Goal: Use online tool/utility

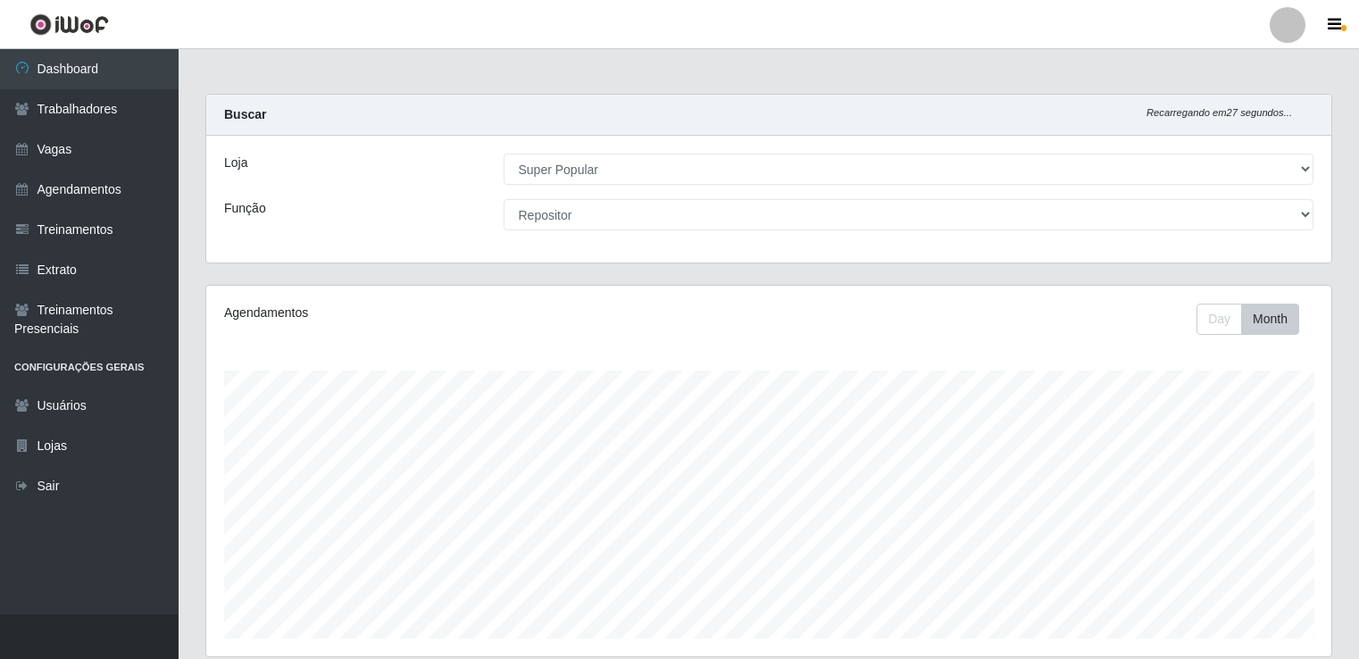
select select "537"
select select "24"
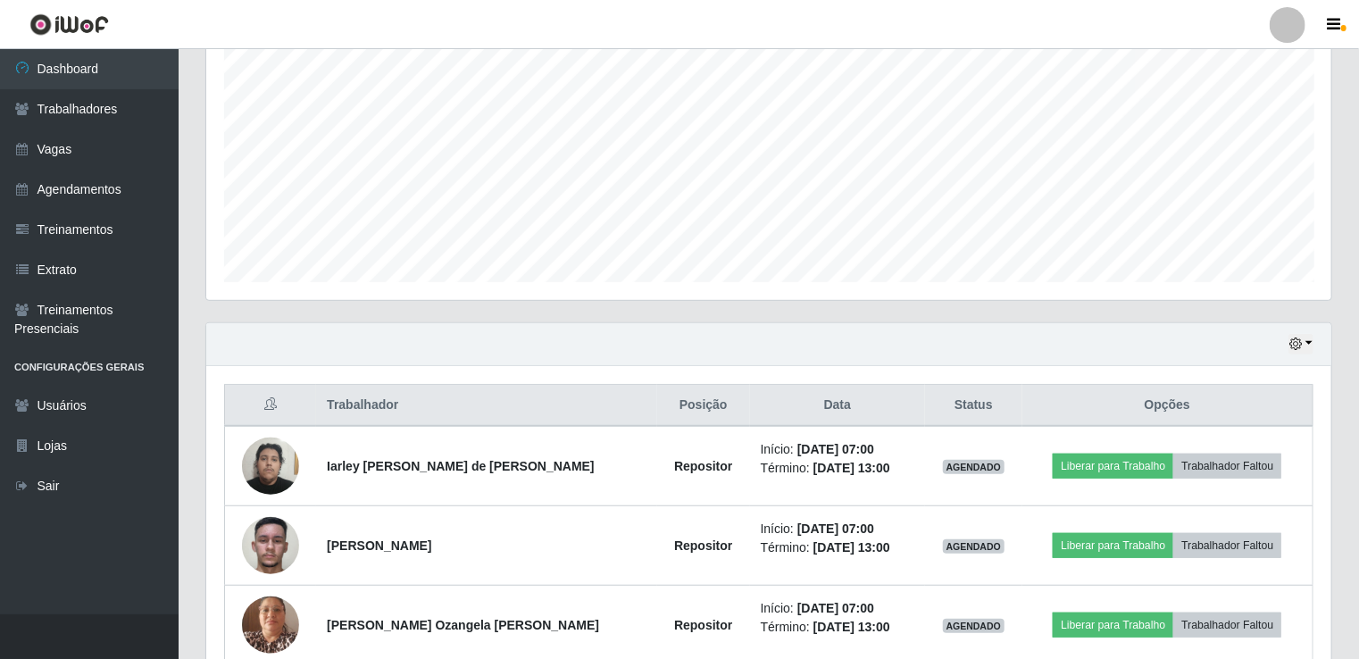
scroll to position [304, 0]
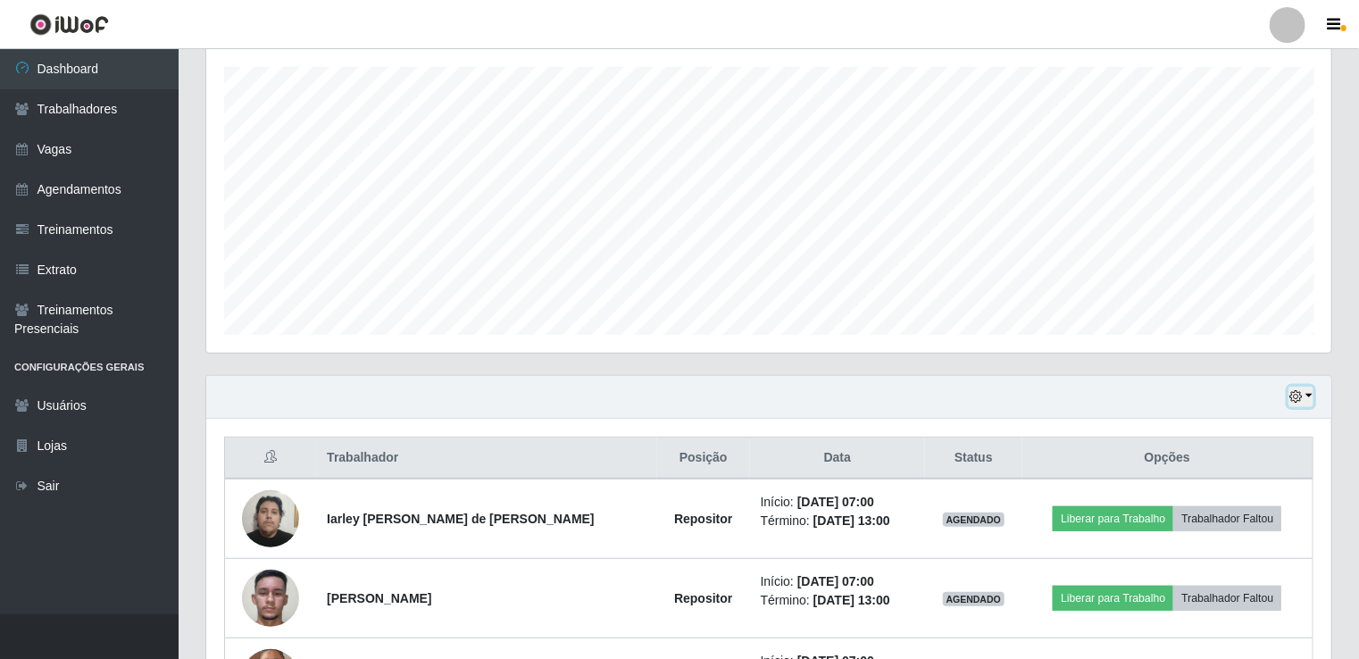
click at [1305, 402] on button "button" at bounding box center [1301, 397] width 25 height 21
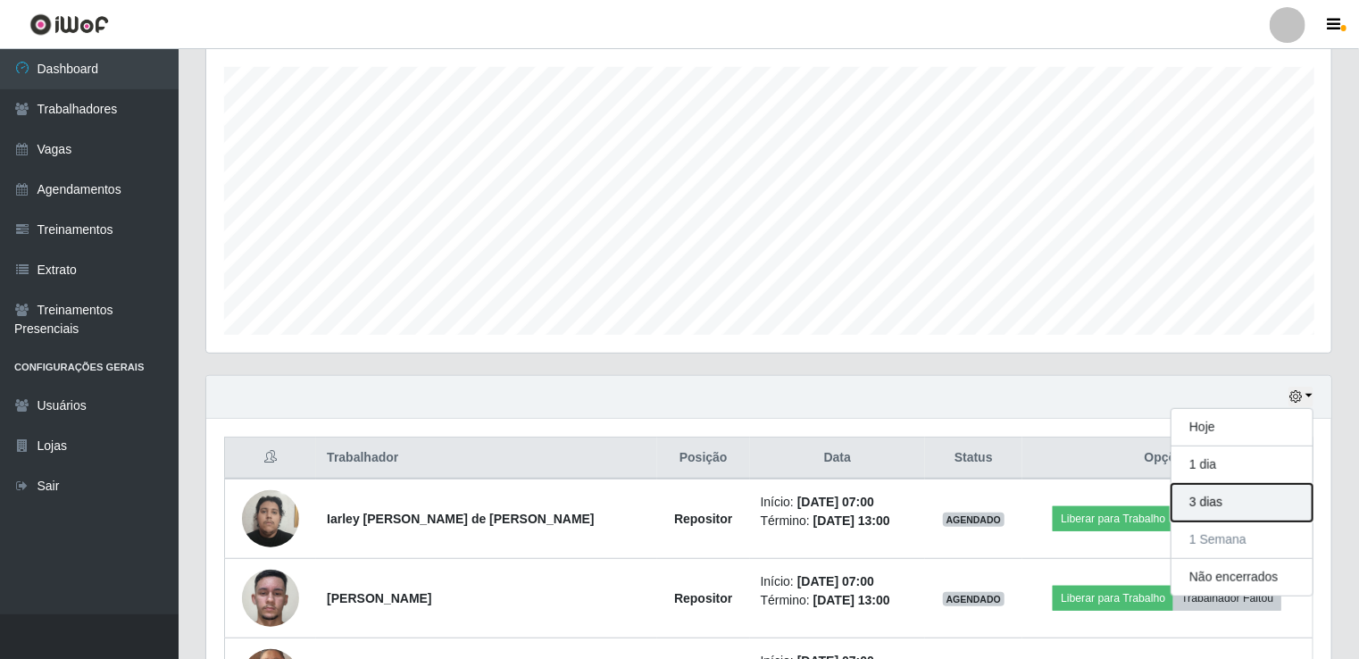
click at [1243, 505] on button "3 dias" at bounding box center [1242, 503] width 141 height 38
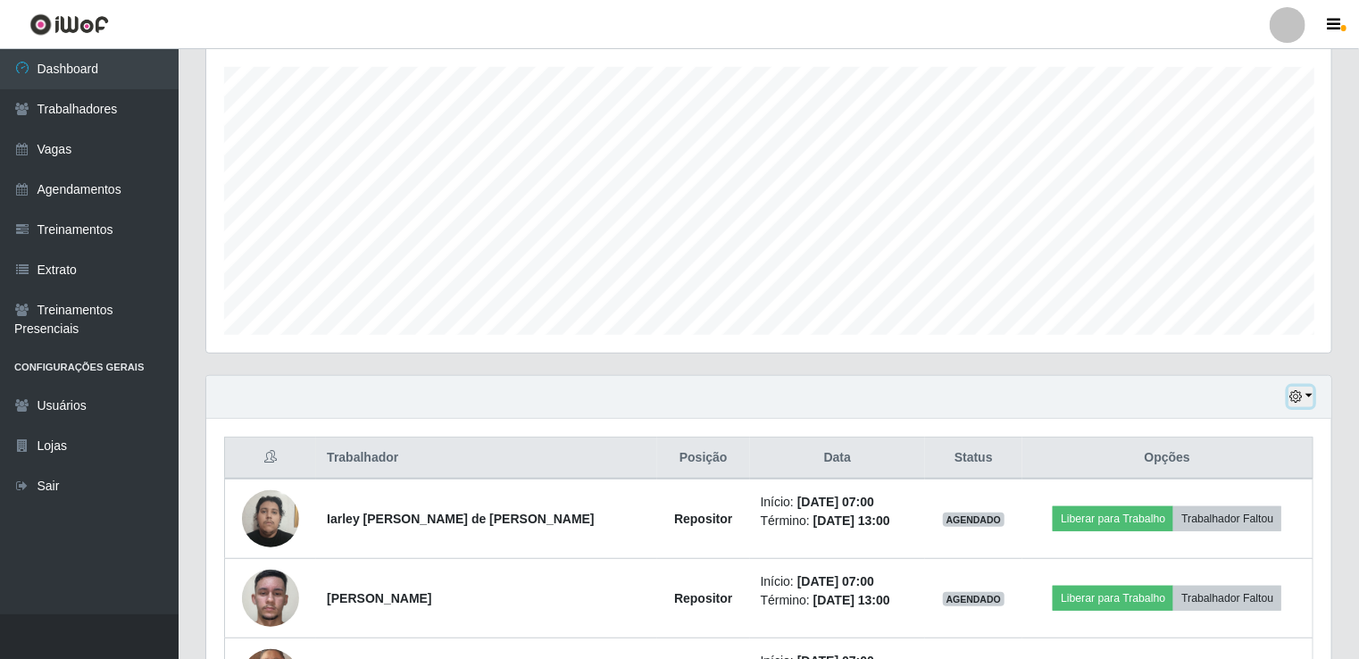
click at [1302, 402] on icon "button" at bounding box center [1296, 396] width 13 height 13
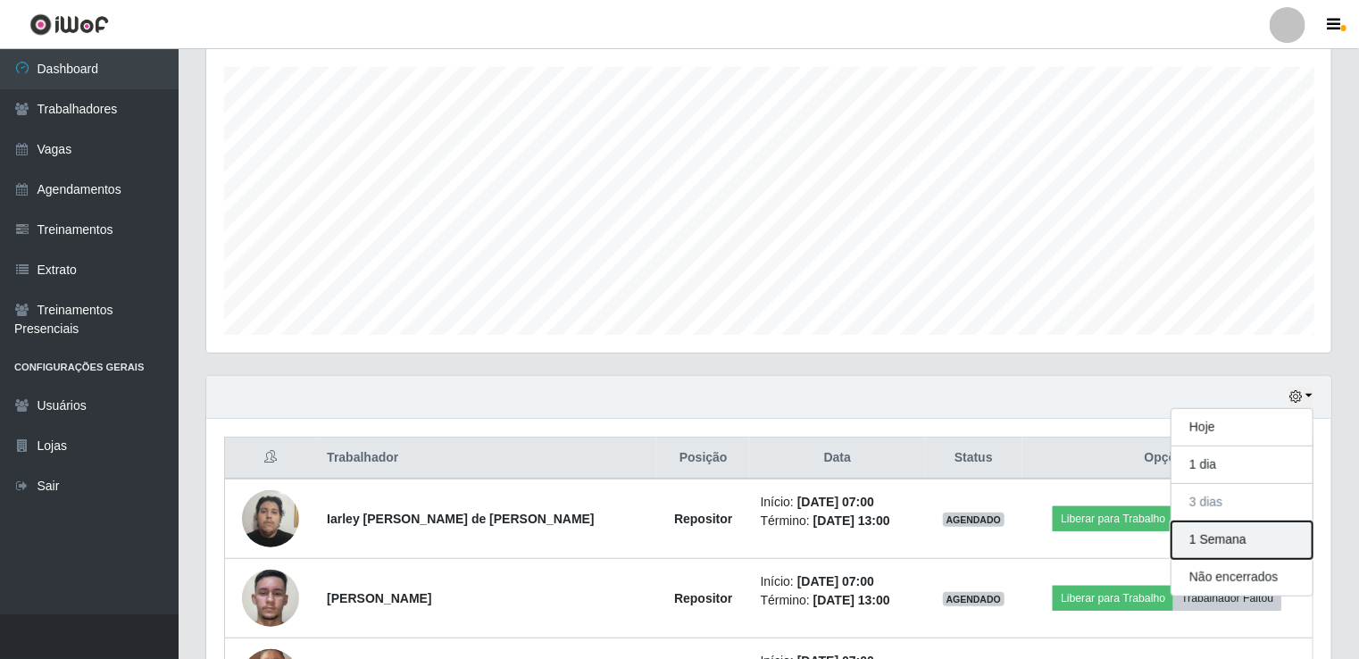
click at [1233, 539] on button "1 Semana" at bounding box center [1242, 541] width 141 height 38
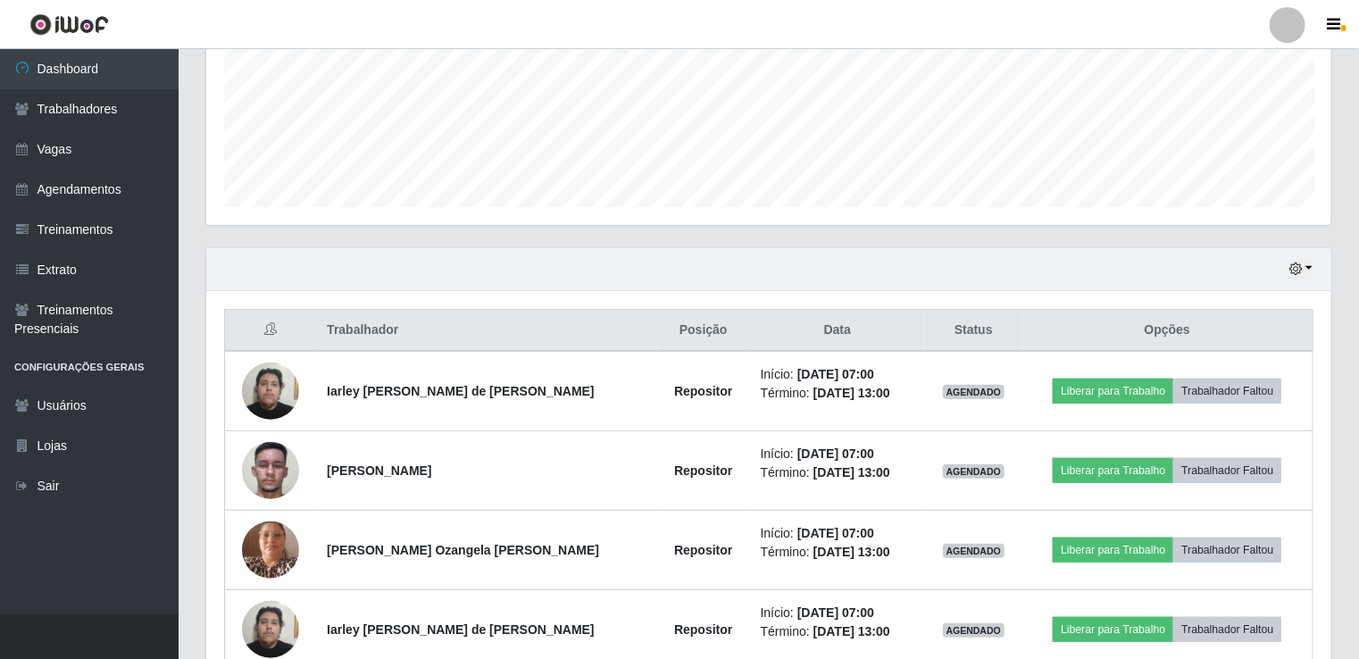
scroll to position [432, 0]
click at [1309, 273] on button "button" at bounding box center [1301, 268] width 25 height 21
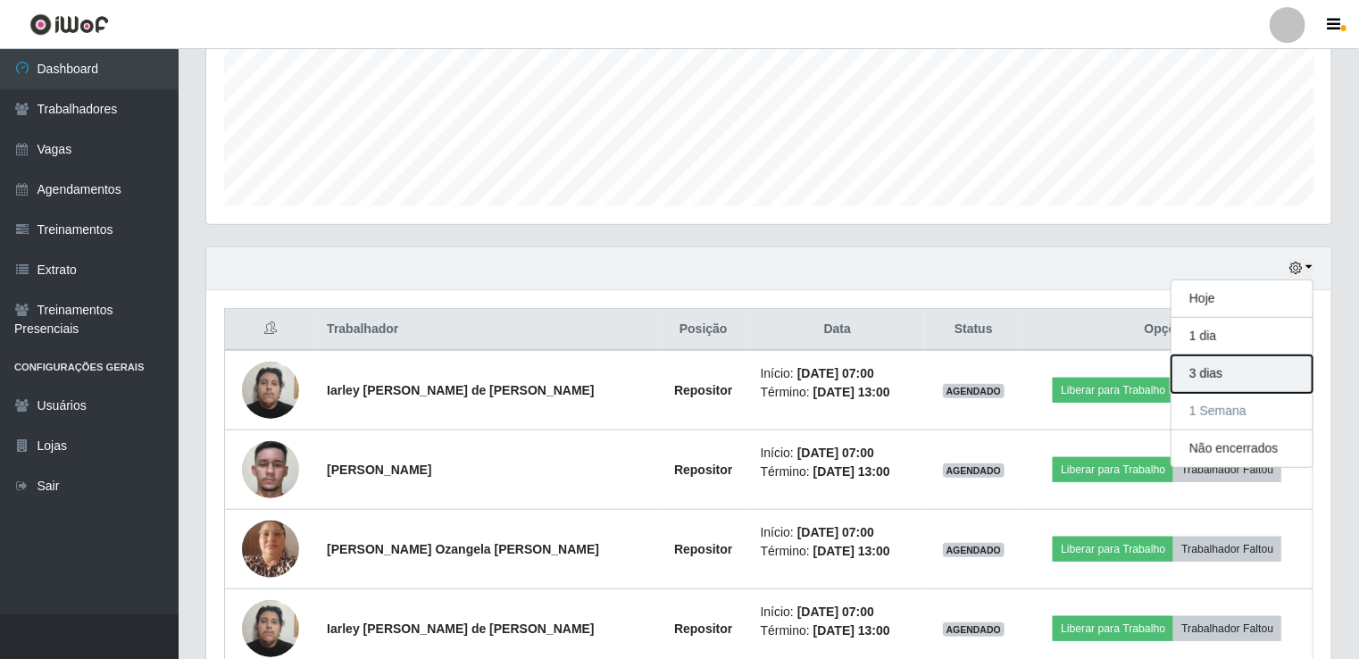
click at [1241, 389] on button "3 dias" at bounding box center [1242, 374] width 141 height 38
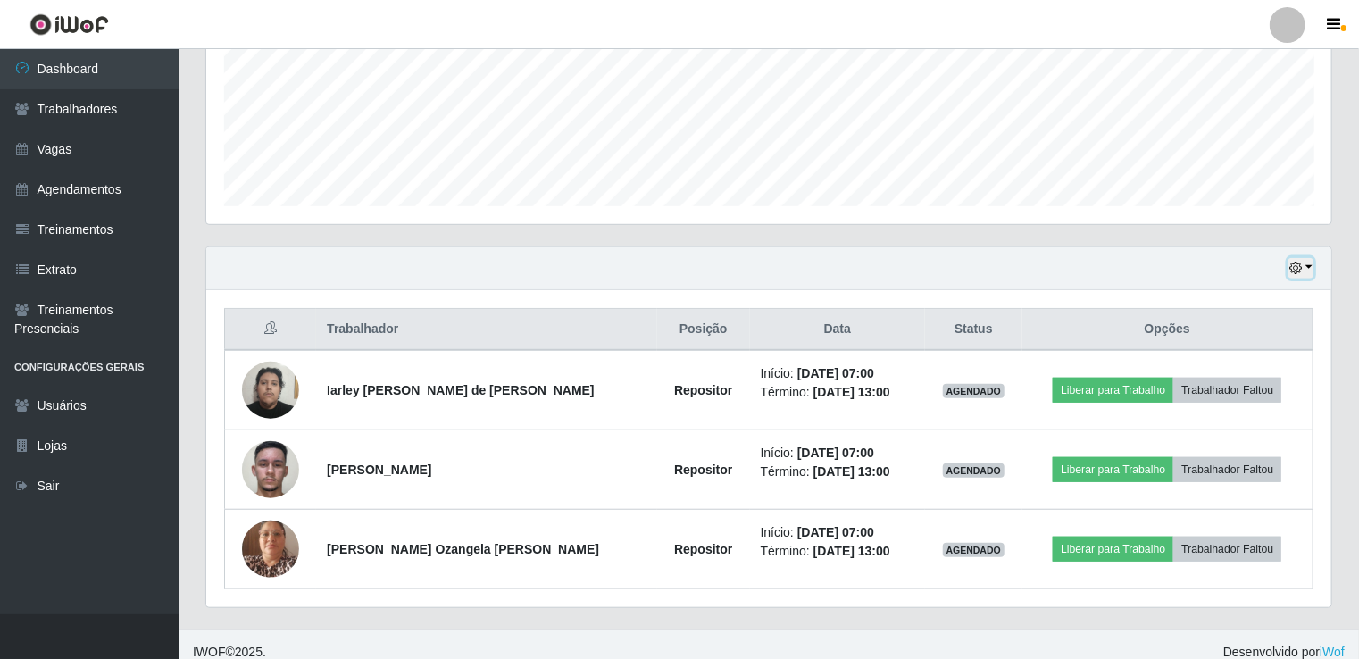
click at [1304, 273] on button "button" at bounding box center [1301, 268] width 25 height 21
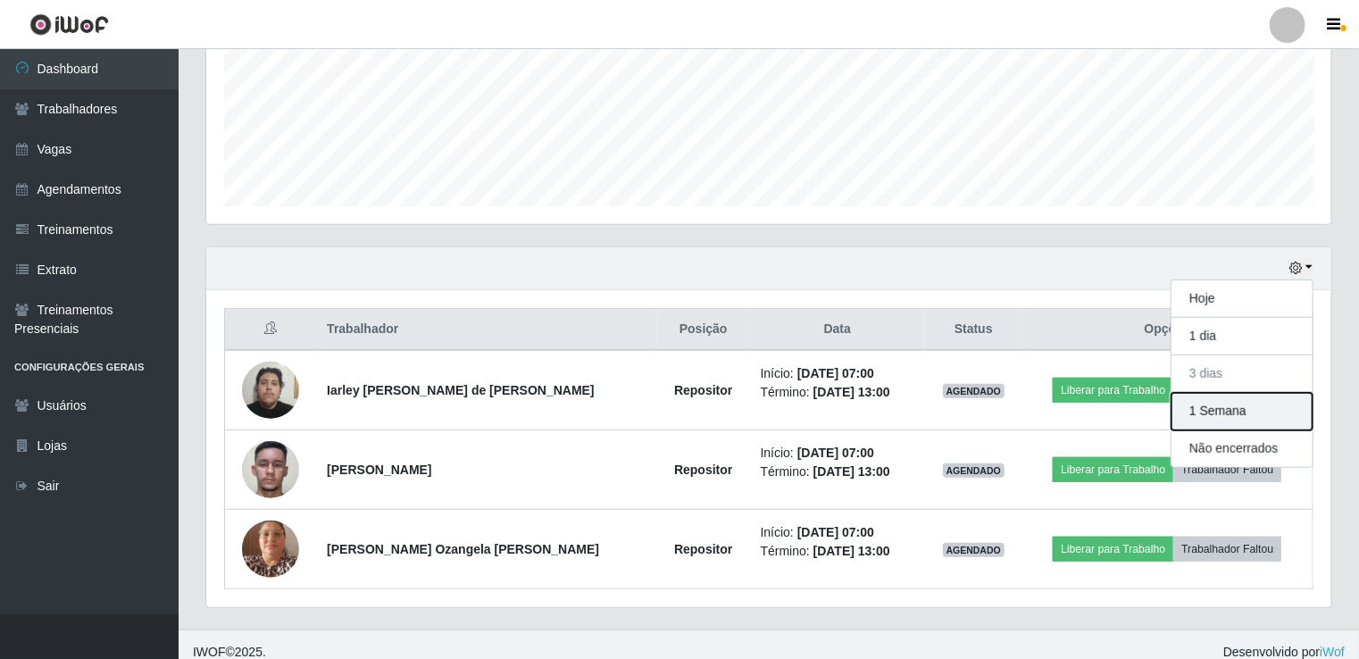
click at [1272, 412] on button "1 Semana" at bounding box center [1242, 412] width 141 height 38
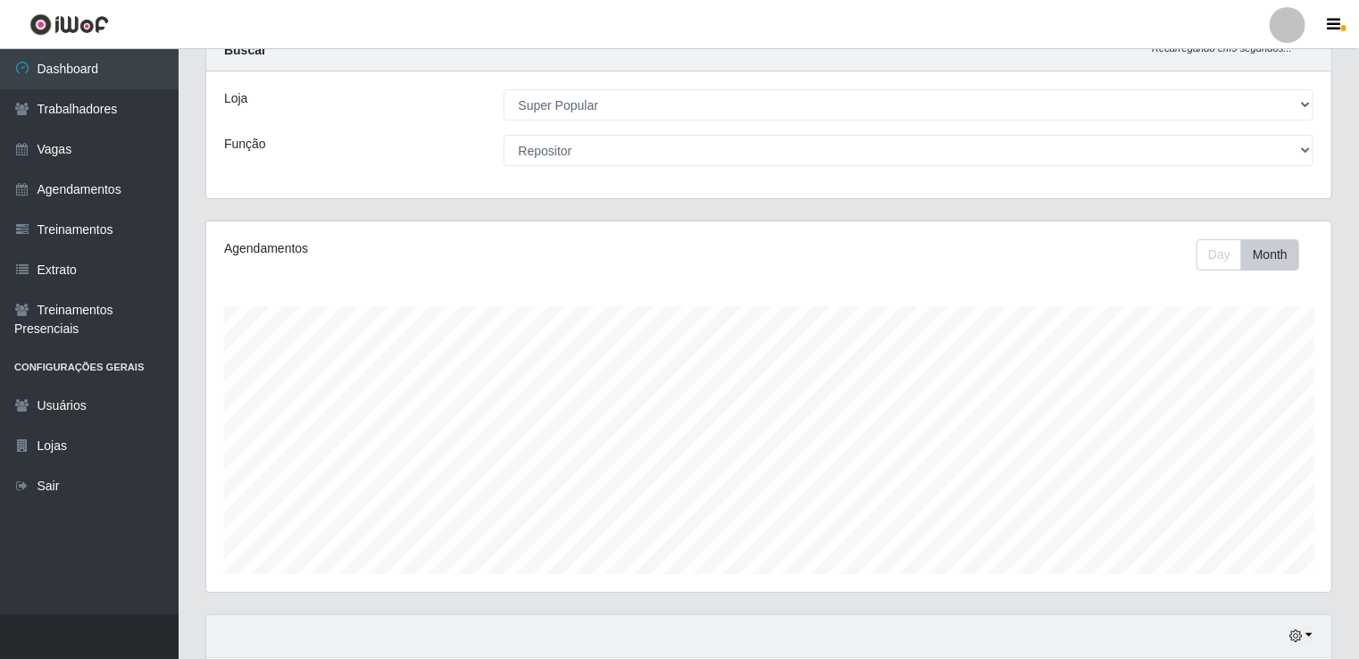
scroll to position [0, 0]
